Goal: Task Accomplishment & Management: Use online tool/utility

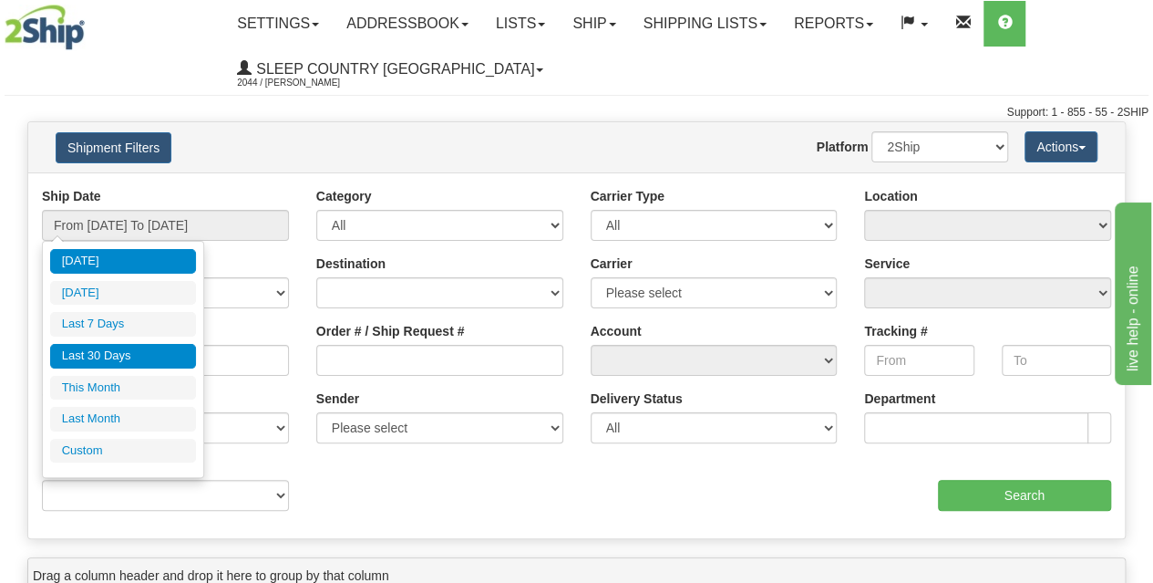
click at [106, 356] on li "Last 30 Days" at bounding box center [123, 356] width 146 height 25
type input "From 08/12/2025 To 09/10/2025"
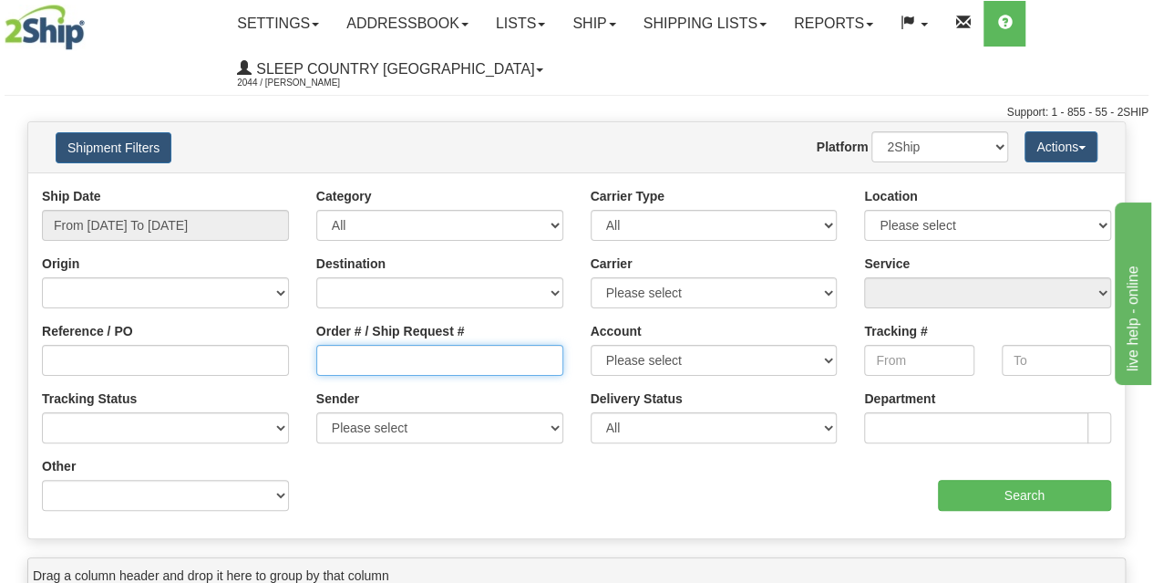
click at [371, 351] on input "Order # / Ship Request #" at bounding box center [439, 360] width 247 height 31
paste input "9000I042317"
type input "9000I042317"
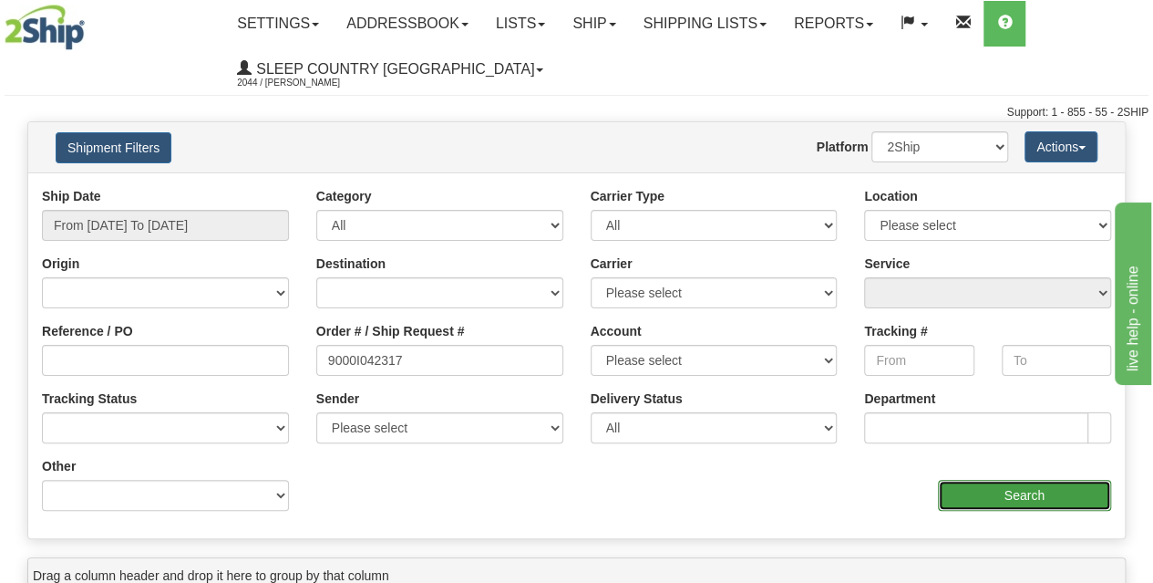
click at [970, 490] on input "Search" at bounding box center [1025, 495] width 174 height 31
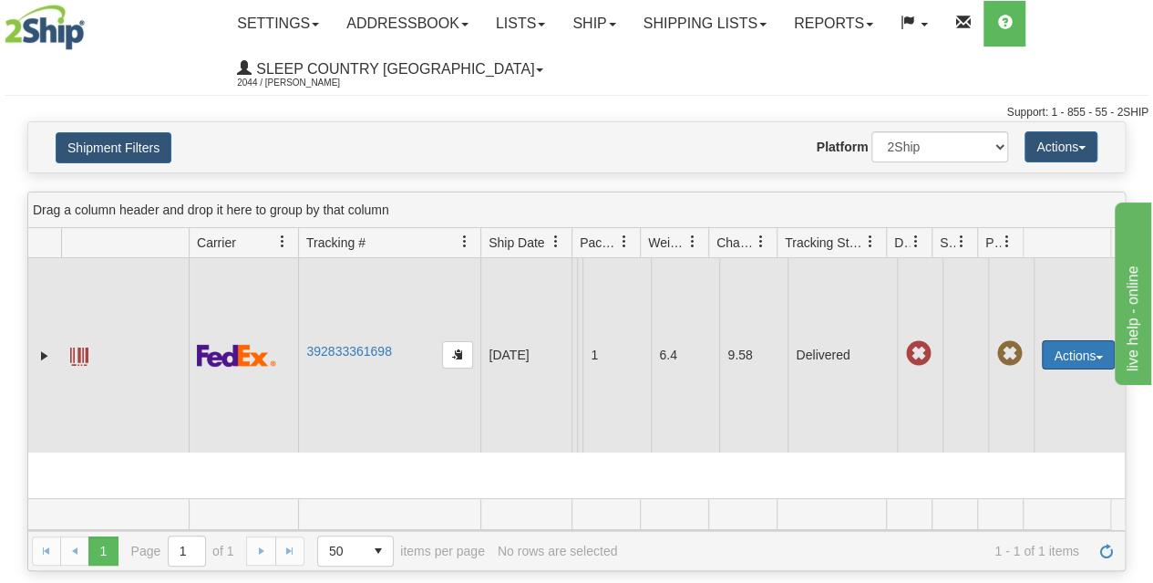
click at [1069, 351] on button "Actions" at bounding box center [1078, 354] width 73 height 29
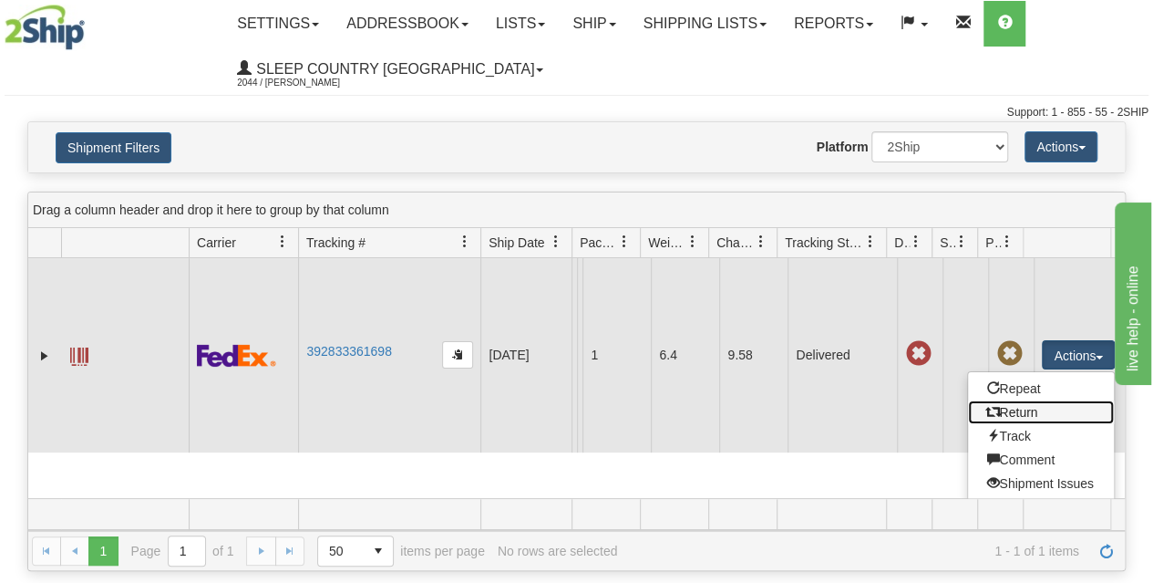
click at [1045, 408] on link "Return" at bounding box center [1041, 412] width 146 height 24
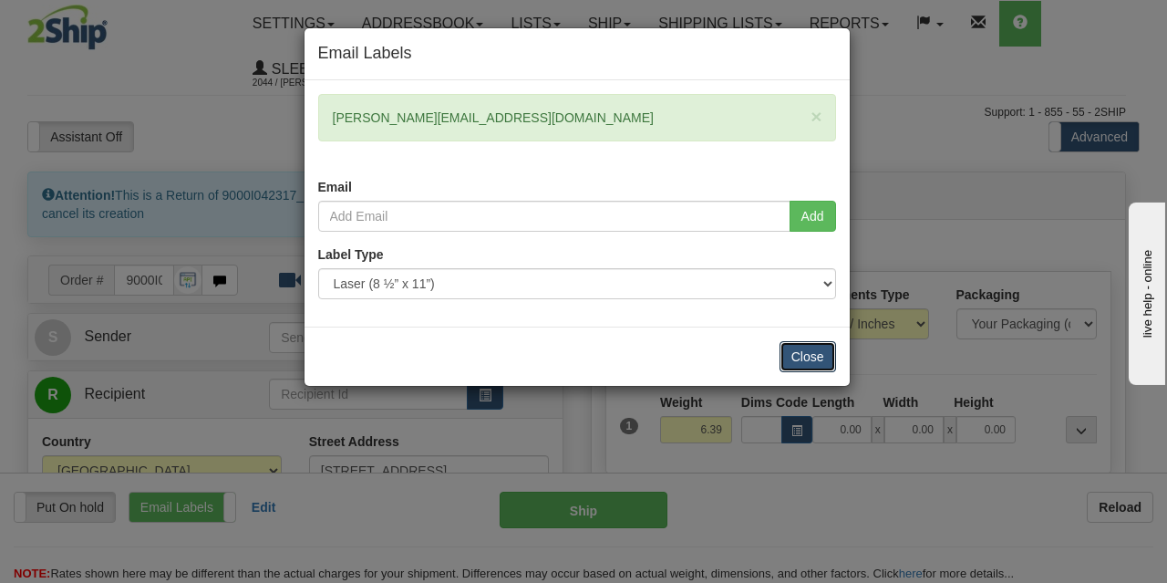
click at [794, 356] on button "Close" at bounding box center [807, 356] width 57 height 31
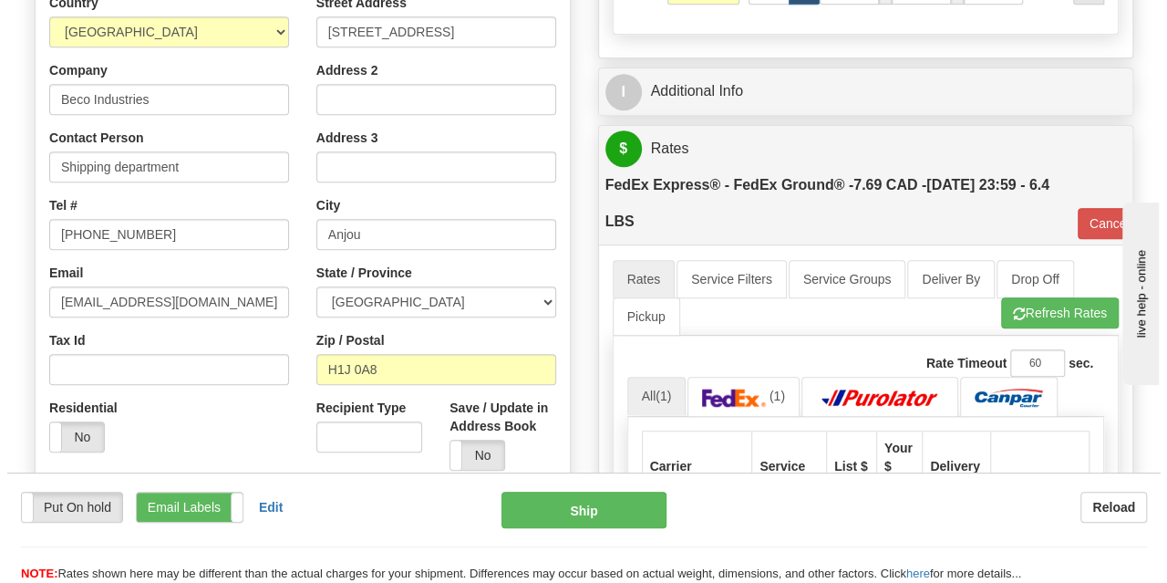
scroll to position [365, 0]
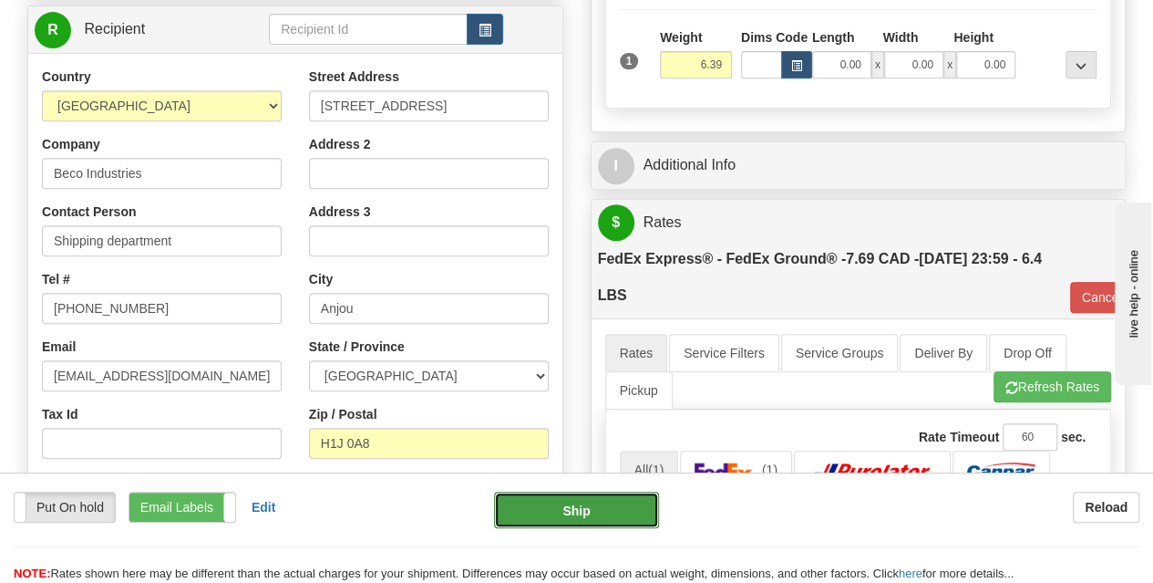
click at [592, 515] on button "Ship" at bounding box center [576, 509] width 165 height 36
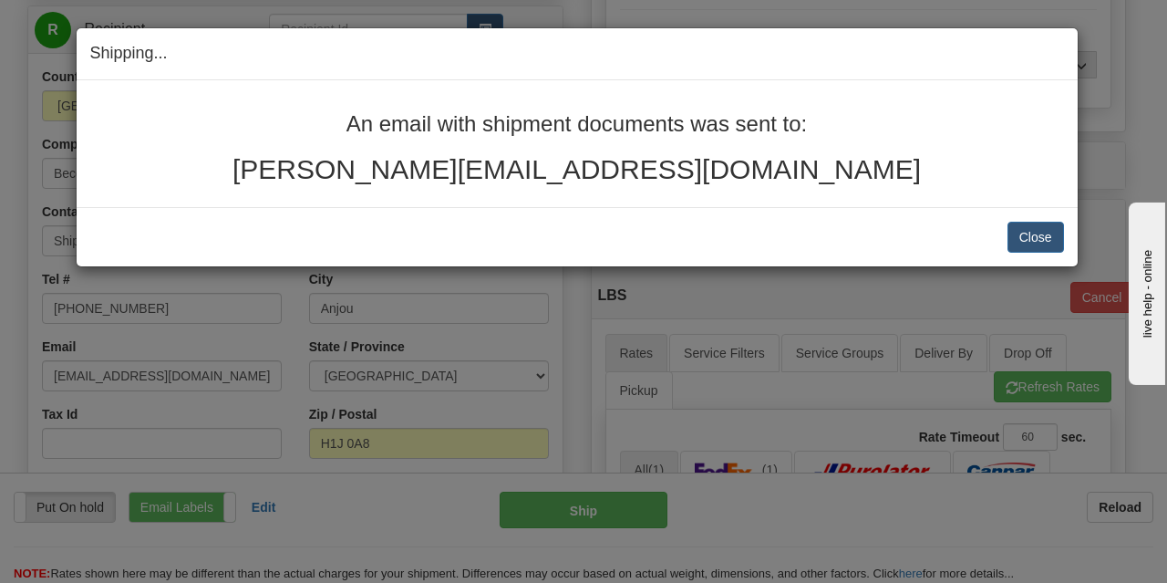
click at [945, 158] on h2 "[PERSON_NAME][EMAIL_ADDRESS][DOMAIN_NAME]" at bounding box center [577, 169] width 974 height 30
click at [1024, 232] on button "Close" at bounding box center [1035, 237] width 57 height 31
